Goal: Task Accomplishment & Management: Use online tool/utility

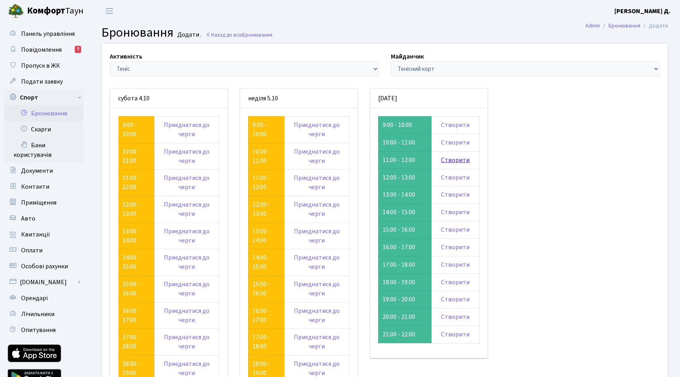
click at [470, 164] on link "Створити" at bounding box center [455, 160] width 29 height 9
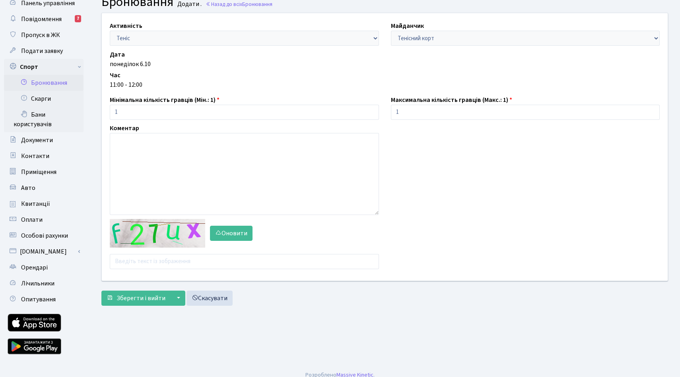
scroll to position [76, 0]
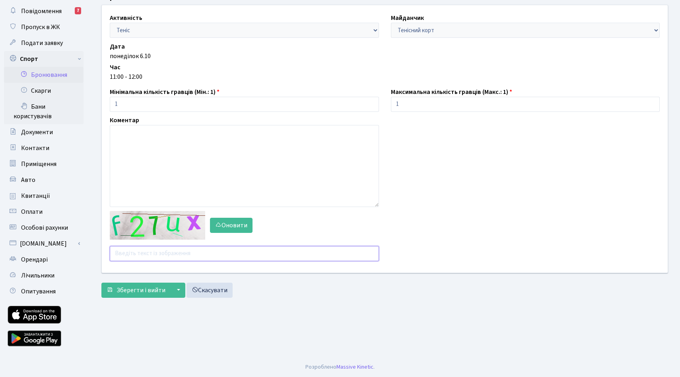
click at [156, 261] on input "text" at bounding box center [244, 253] width 269 height 15
type input "ambgh"
click at [142, 294] on span "Зберегти і вийти" at bounding box center [141, 290] width 49 height 9
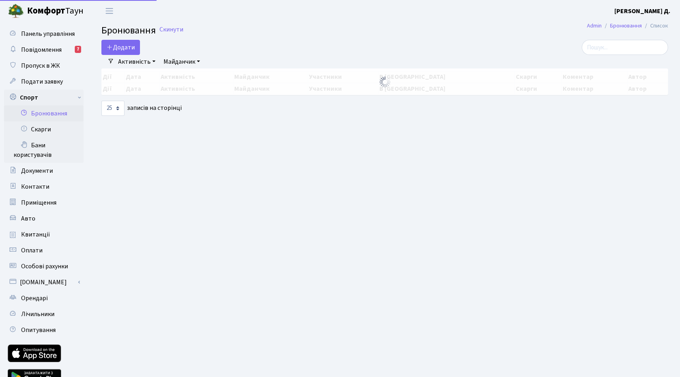
select select "25"
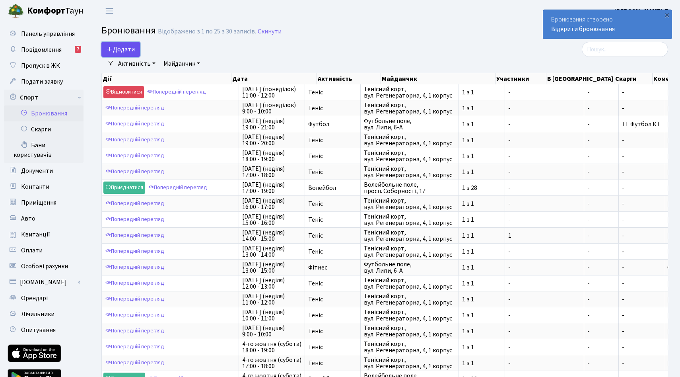
click at [113, 52] on icon "button" at bounding box center [110, 49] width 6 height 6
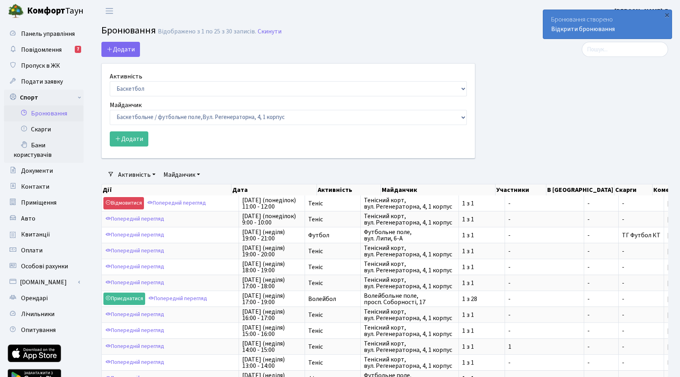
click at [158, 92] on div "Активність Баскетбол Волейбол Йога Катання на роликах Настільний теніс Теніс Фу…" at bounding box center [288, 84] width 357 height 25
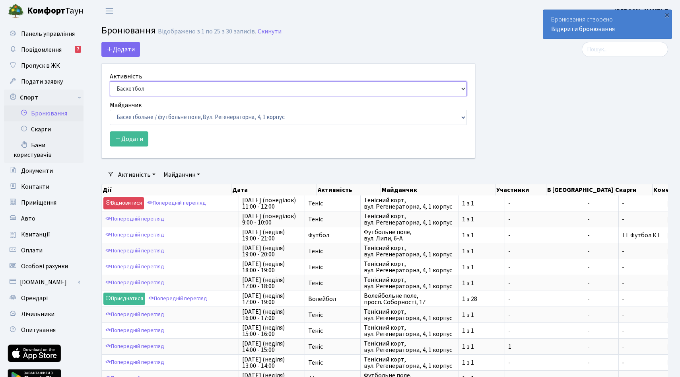
click at [156, 96] on select "Баскетбол Волейбол Йога Катання на роликах Настільний теніс Теніс Футбол Фітнес" at bounding box center [288, 88] width 357 height 15
select select "1"
click at [112, 96] on select "Баскетбол Волейбол Йога Катання на роликах Настільний теніс Теніс Футбол Фітнес" at bounding box center [288, 88] width 357 height 15
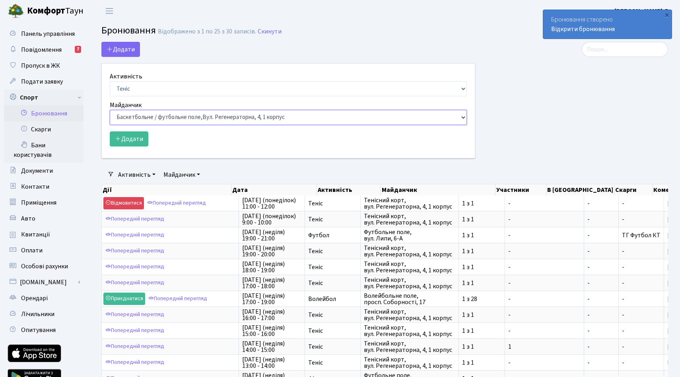
click at [154, 125] on select "Баскетбольне / футбольне поле, Вул. Регенераторна, 4, 1 корпус Баскетбольне пол…" at bounding box center [288, 117] width 357 height 15
select select "1"
click at [112, 125] on select "Баскетбольне / футбольне поле, Вул. Регенераторна, 4, 1 корпус Баскетбольне пол…" at bounding box center [288, 117] width 357 height 15
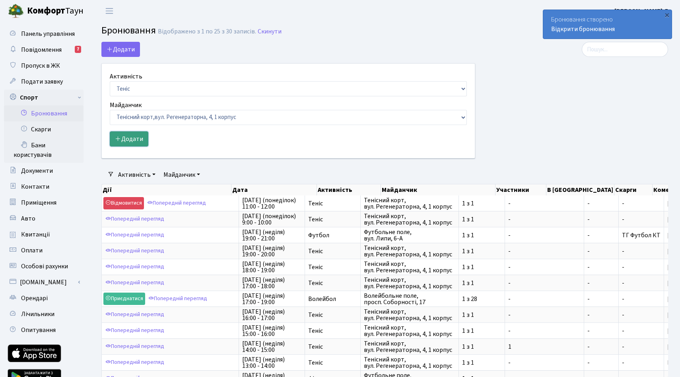
click at [142, 146] on button "Додати" at bounding box center [129, 138] width 39 height 15
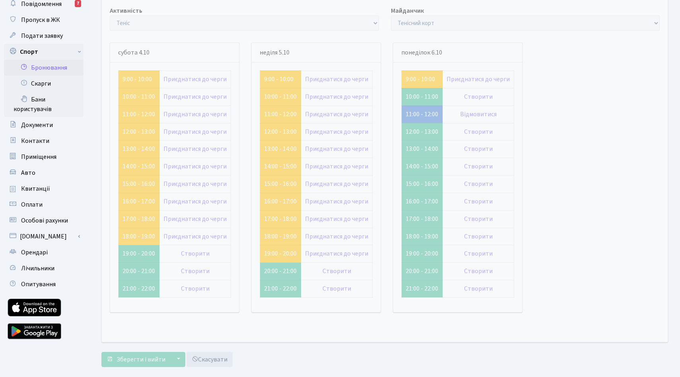
scroll to position [49, 0]
